Goal: Information Seeking & Learning: Find specific fact

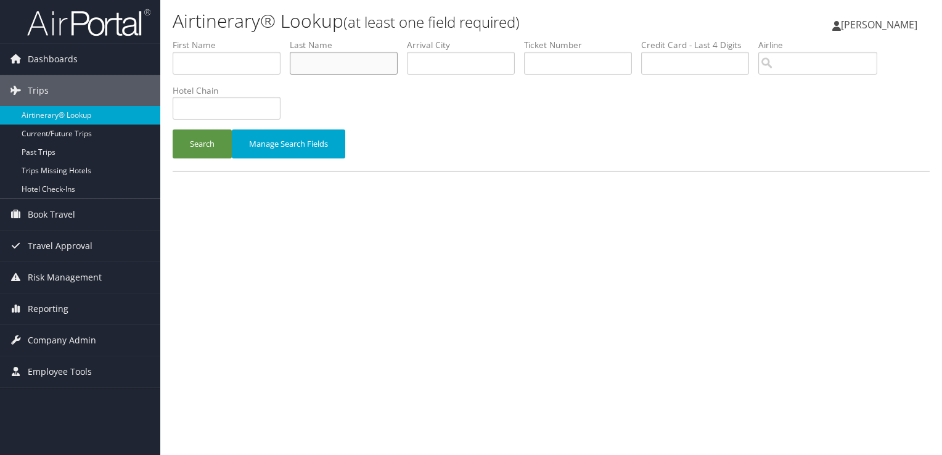
click at [357, 70] on input "text" at bounding box center [344, 63] width 108 height 23
click at [237, 110] on input "text" at bounding box center [227, 108] width 108 height 23
type input "jasper hotel"
click at [173, 129] on button "Search" at bounding box center [202, 143] width 59 height 29
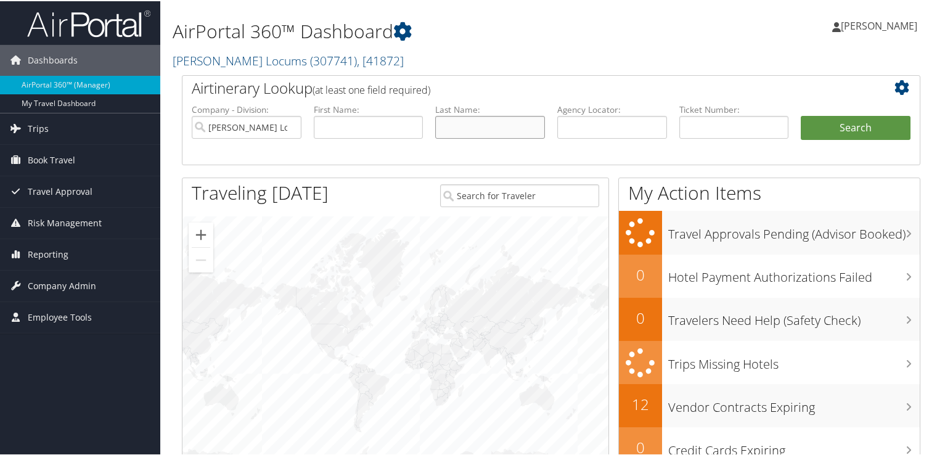
click at [473, 122] on input "text" at bounding box center [490, 126] width 110 height 23
type input "[PERSON_NAME]"
click at [800, 115] on button "Search" at bounding box center [855, 127] width 110 height 25
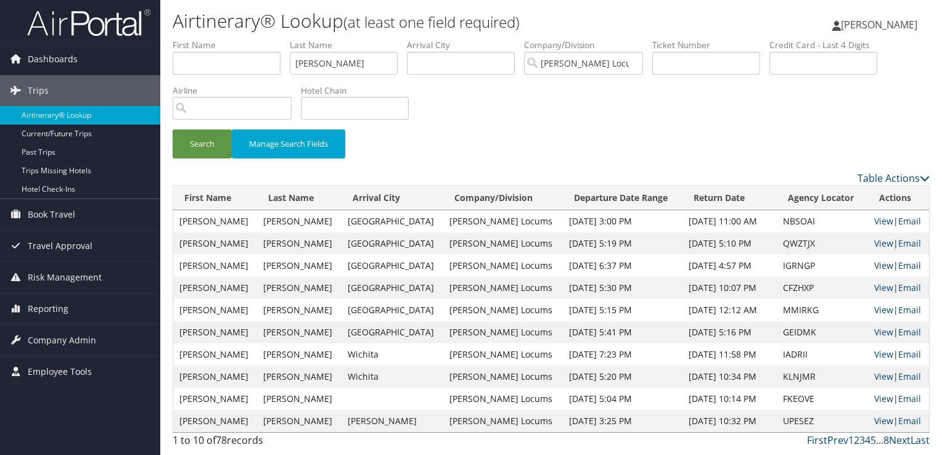
click at [880, 262] on link "View" at bounding box center [883, 265] width 19 height 12
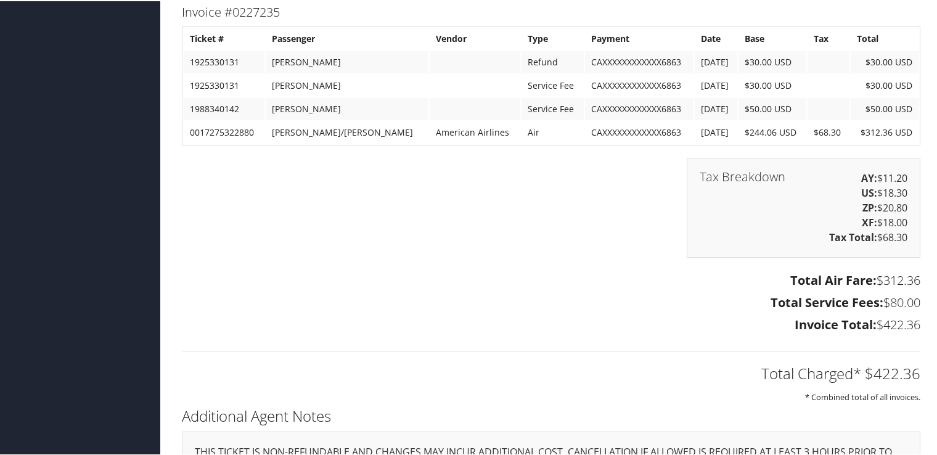
scroll to position [2330, 0]
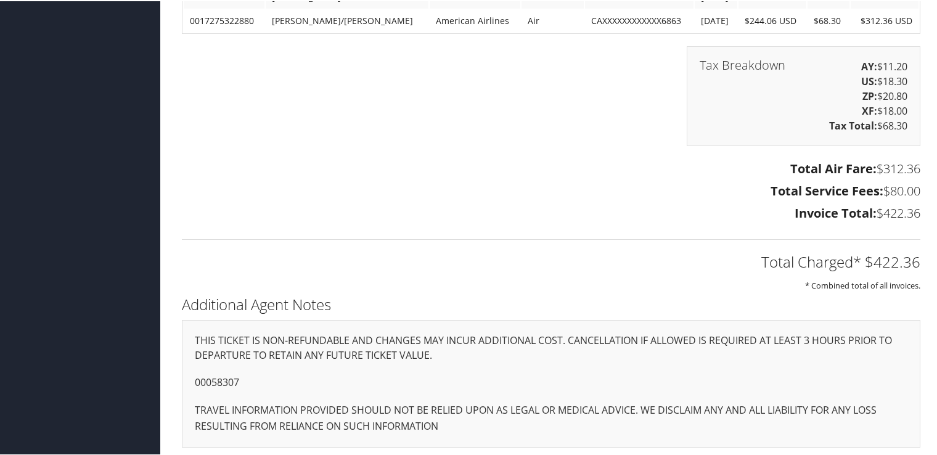
click at [222, 379] on p "00058307" at bounding box center [551, 381] width 712 height 16
copy p "00058307"
